Goal: Information Seeking & Learning: Understand process/instructions

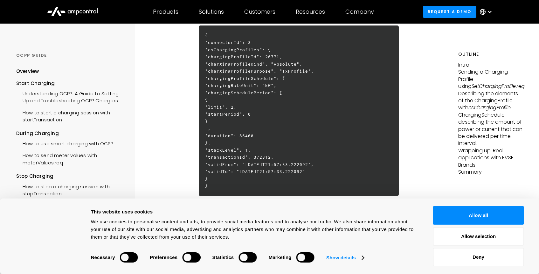
scroll to position [344, 0]
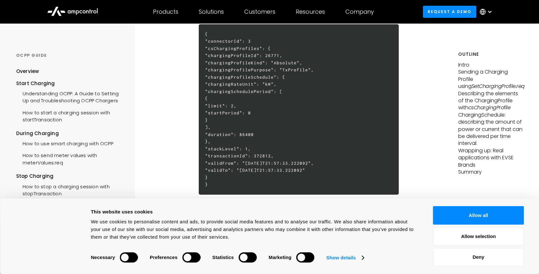
click at [334, 54] on h6 "{ "connectorId": 3 "csChargingProfiles": { "chargingProfileId": 26771, "chargin…" at bounding box center [299, 109] width 200 height 170
copy h6 "TxProfile"
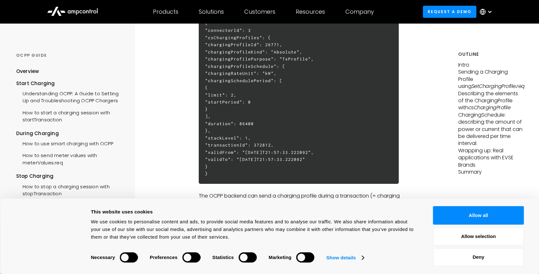
scroll to position [353, 0]
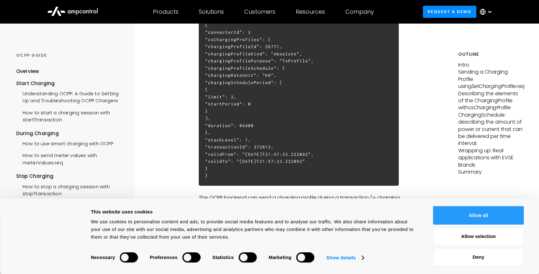
click at [472, 218] on button "Allow all" at bounding box center [478, 215] width 91 height 18
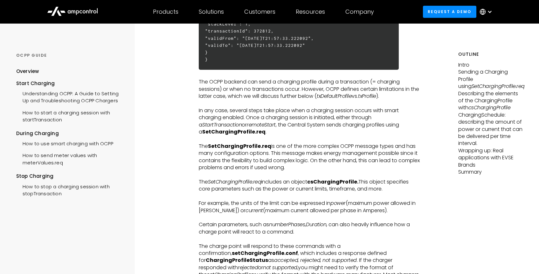
scroll to position [493, 0]
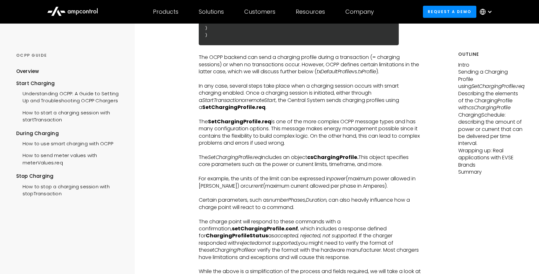
click at [311, 154] on p "The SetChargingProfile.req includes an object csChargingProfile. This object sp…" at bounding box center [310, 161] width 222 height 14
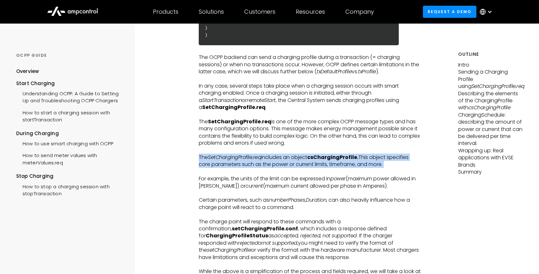
click at [311, 154] on p "The SetChargingProfile.req includes an object csChargingProfile. This object sp…" at bounding box center [310, 161] width 222 height 14
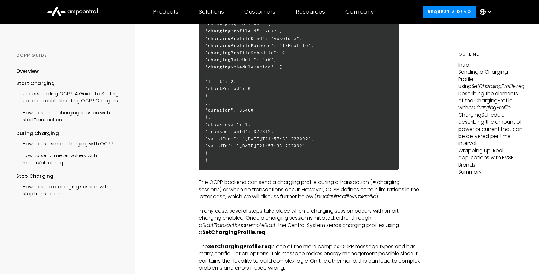
scroll to position [298, 0]
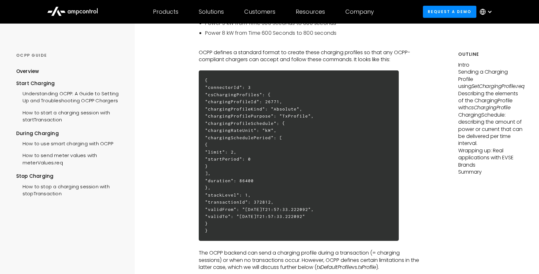
drag, startPoint x: 208, startPoint y: 67, endPoint x: 286, endPoint y: 214, distance: 166.7
click at [286, 214] on h6 "{ "connectorId": 3 "csChargingProfiles": { "chargingProfileId": 26771, "chargin…" at bounding box center [299, 155] width 200 height 170
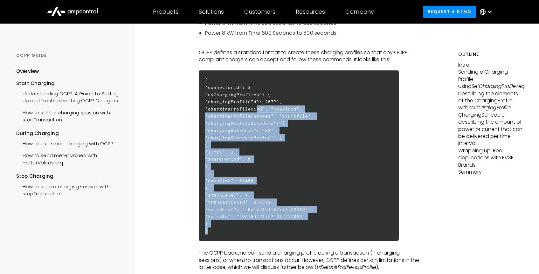
drag, startPoint x: 284, startPoint y: 220, endPoint x: 240, endPoint y: 87, distance: 139.6
click at [240, 88] on h6 "{ "connectorId": 3 "csChargingProfiles": { "chargingProfileId": 26771, "chargin…" at bounding box center [299, 155] width 200 height 170
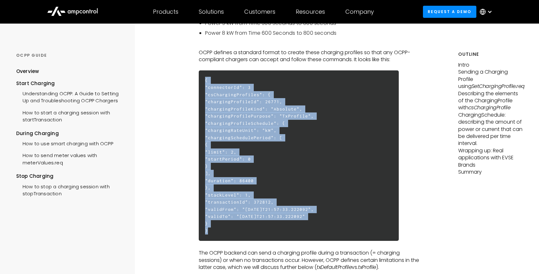
drag, startPoint x: 205, startPoint y: 64, endPoint x: 304, endPoint y: 220, distance: 184.3
click at [304, 220] on h6 "{ "connectorId": 3 "csChargingProfiles": { "chargingProfileId": 26771, "chargin…" at bounding box center [299, 155] width 200 height 170
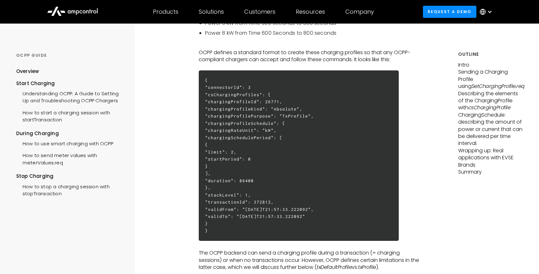
drag, startPoint x: 304, startPoint y: 220, endPoint x: 268, endPoint y: 72, distance: 152.1
click at [268, 72] on h6 "{ "connectorId": 3 "csChargingProfiles": { "chargingProfileId": 26771, "chargin…" at bounding box center [299, 155] width 200 height 170
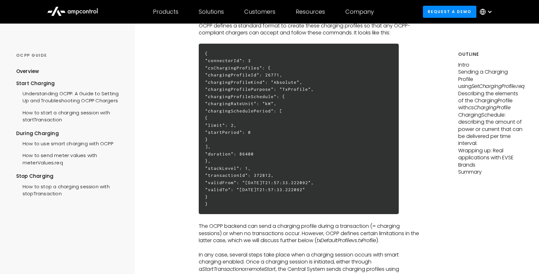
scroll to position [325, 0]
click at [304, 142] on h6 "{ "connectorId": 3 "csChargingProfiles": { "chargingProfileId": 26771, "chargin…" at bounding box center [299, 128] width 200 height 170
click at [284, 142] on h6 "{ "connectorId": 3 "csChargingProfiles": { "chargingProfileId": 26771, "chargin…" at bounding box center [299, 128] width 200 height 170
click at [292, 140] on h6 "{ "connectorId": 3 "csChargingProfiles": { "chargingProfileId": 26771, "chargin…" at bounding box center [299, 128] width 200 height 170
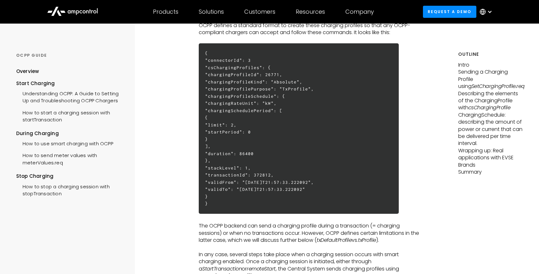
click at [292, 140] on h6 "{ "connectorId": 3 "csChargingProfiles": { "chargingProfileId": 26771, "chargin…" at bounding box center [299, 128] width 200 height 170
click at [312, 145] on h6 "{ "connectorId": 3 "csChargingProfiles": { "chargingProfileId": 26771, "chargin…" at bounding box center [299, 128] width 200 height 170
click at [311, 140] on h6 "{ "connectorId": 3 "csChargingProfiles": { "chargingProfileId": 26771, "chargin…" at bounding box center [299, 128] width 200 height 170
copy h6 "86400"
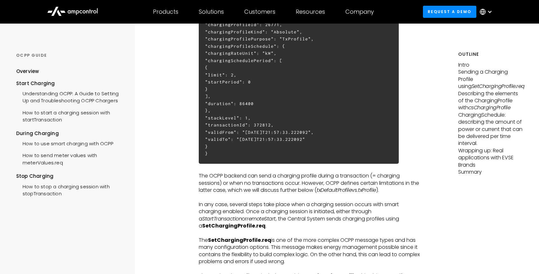
scroll to position [374, 0]
